Goal: Find specific page/section: Find specific page/section

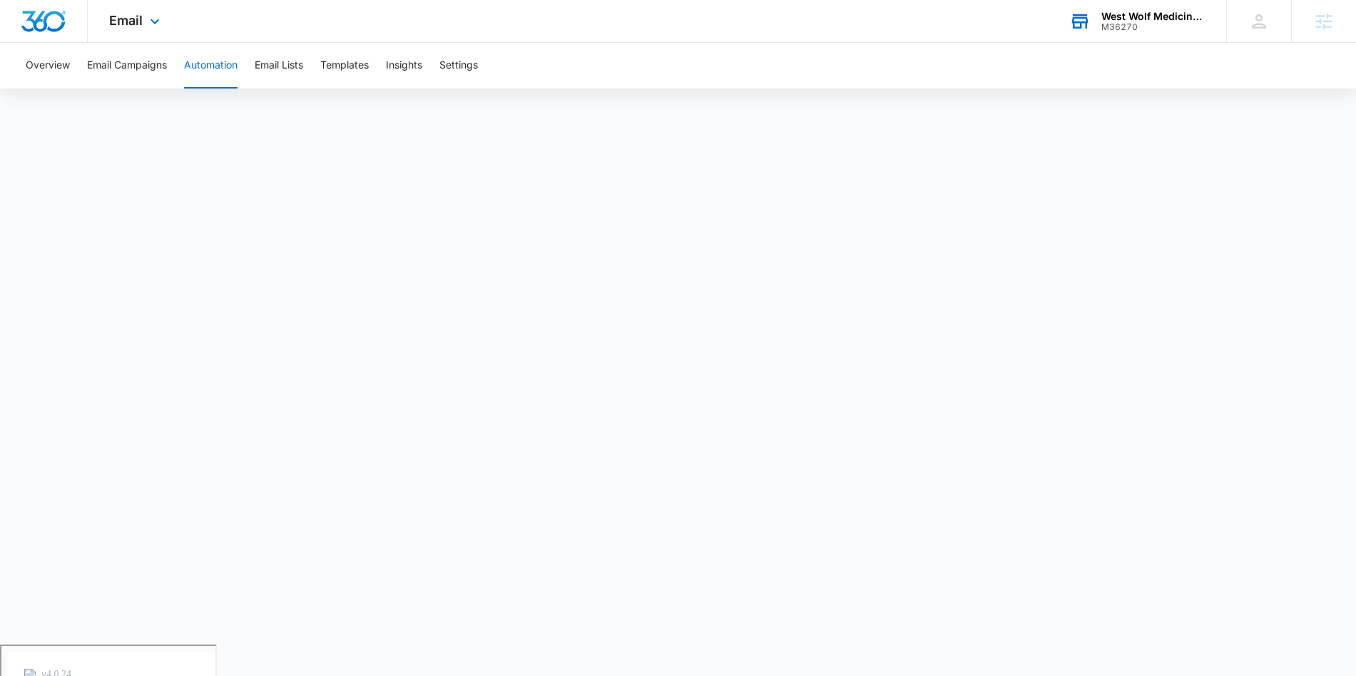
click at [1151, 30] on div "M36270" at bounding box center [1154, 27] width 104 height 10
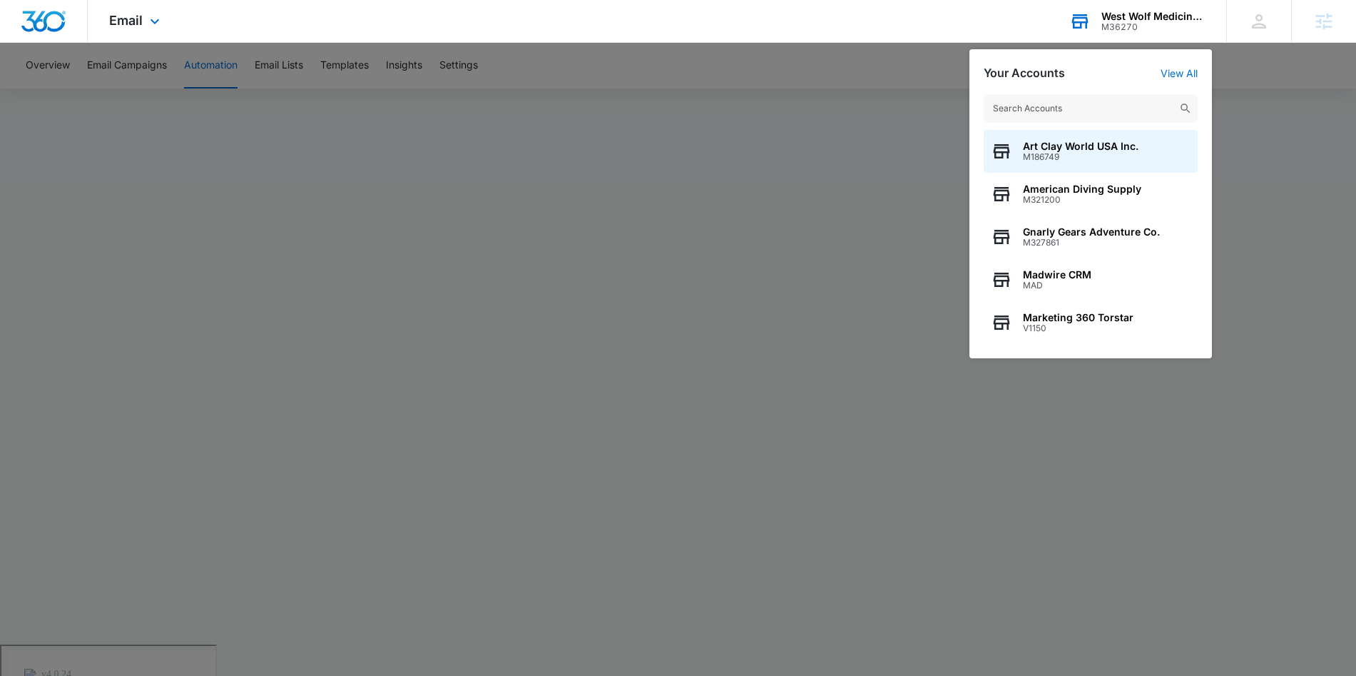
click at [1114, 110] on input "text" at bounding box center [1091, 108] width 214 height 29
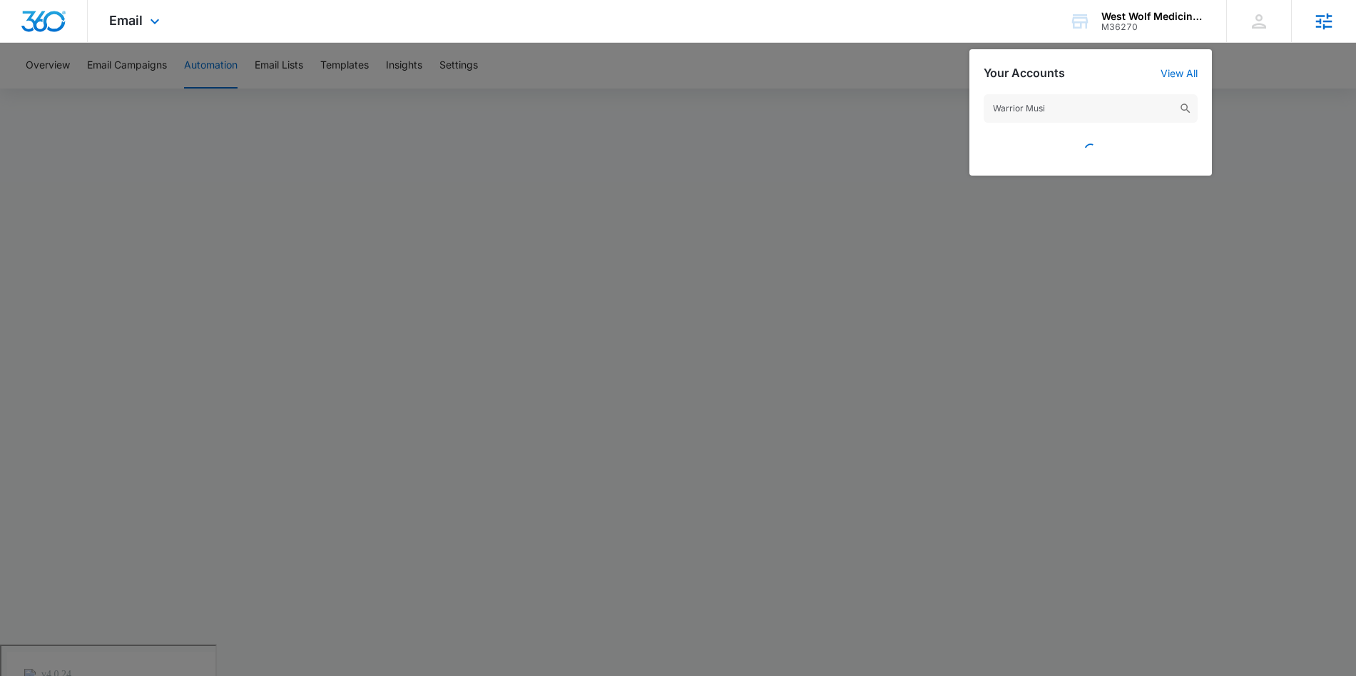
type input "Warrior Musi"
click at [1186, 106] on img at bounding box center [1185, 108] width 13 height 13
click at [1066, 108] on input "Warrior Musi" at bounding box center [1091, 108] width 214 height 29
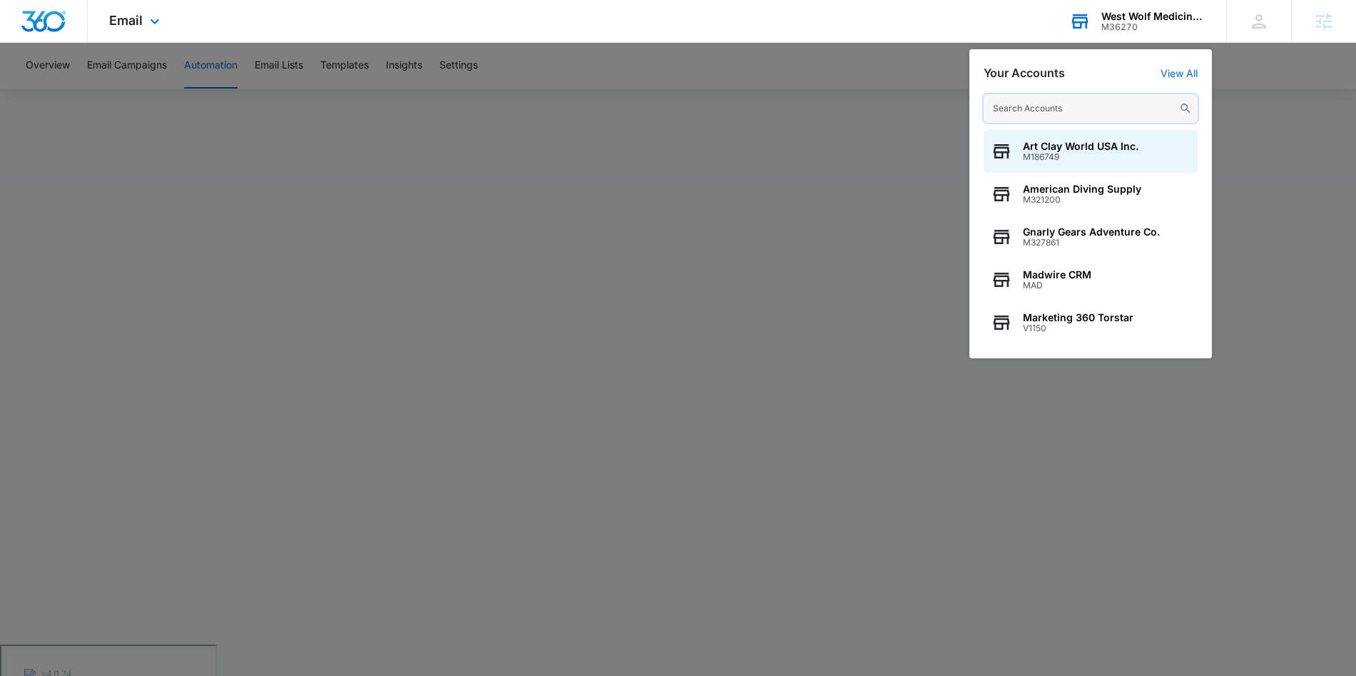
click at [1023, 109] on input "text" at bounding box center [1091, 108] width 214 height 29
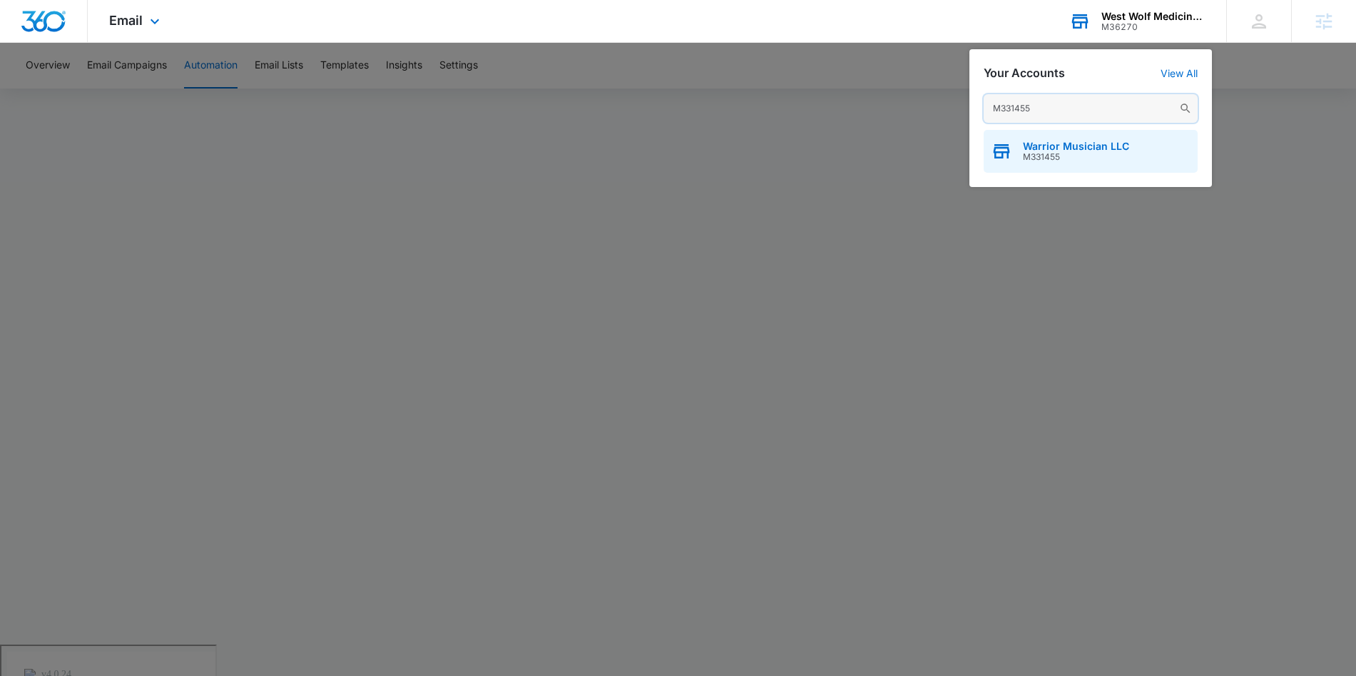
type input "M331455"
click at [1046, 152] on span "M331455" at bounding box center [1076, 157] width 106 height 10
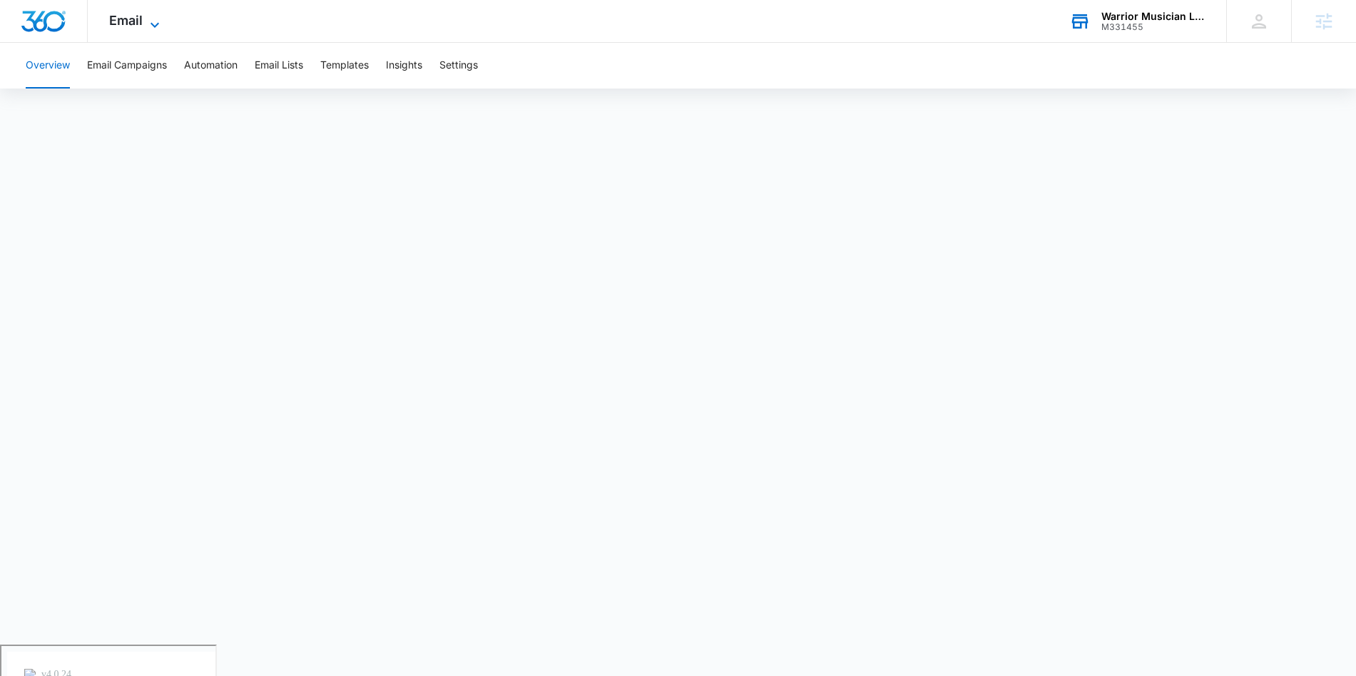
click at [138, 26] on span "Email" at bounding box center [126, 20] width 34 height 15
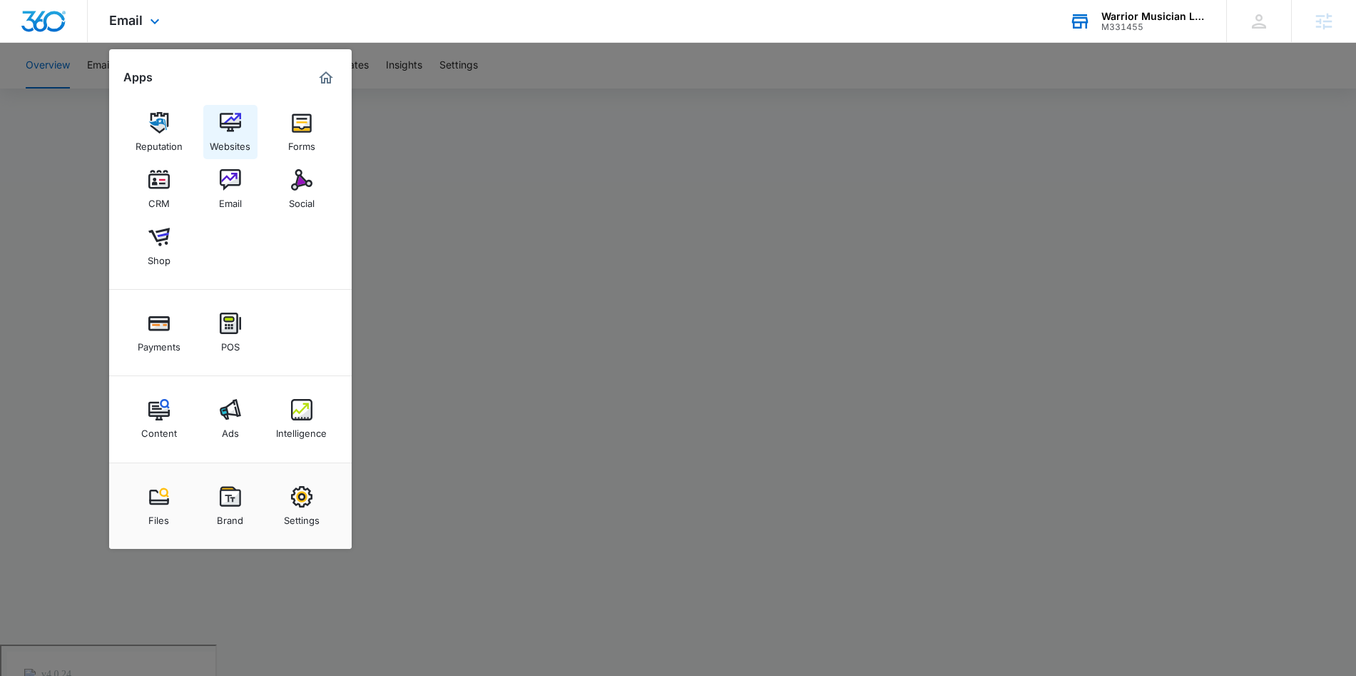
click at [233, 127] on img at bounding box center [230, 122] width 21 height 21
